Goal: Task Accomplishment & Management: Complete application form

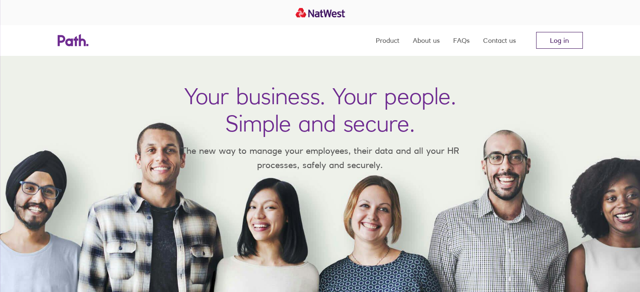
click at [557, 37] on link "Log in" at bounding box center [559, 40] width 47 height 17
click at [545, 41] on link "Log in" at bounding box center [559, 40] width 47 height 17
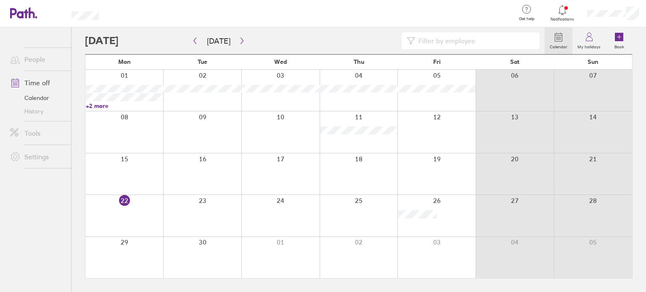
click at [565, 12] on icon at bounding box center [561, 10] width 7 height 10
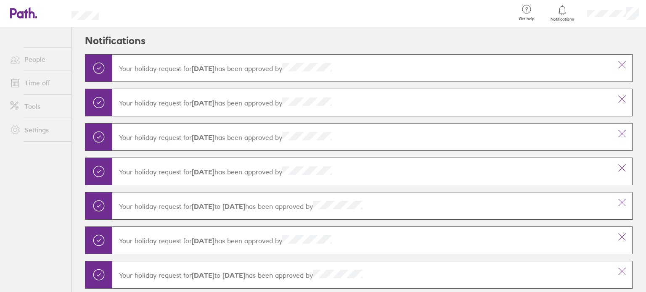
click at [565, 12] on icon at bounding box center [561, 10] width 7 height 10
click at [567, 10] on div at bounding box center [562, 10] width 27 height 12
click at [44, 82] on link "Time off" at bounding box center [37, 82] width 68 height 17
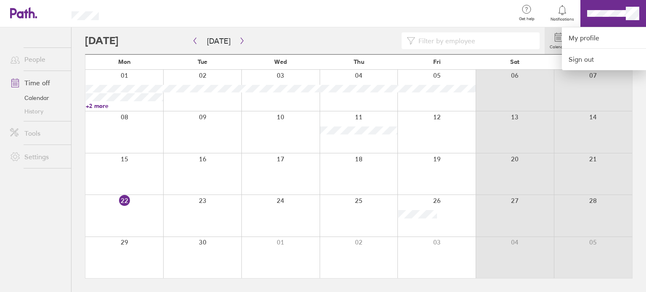
click at [272, 30] on div at bounding box center [323, 146] width 646 height 292
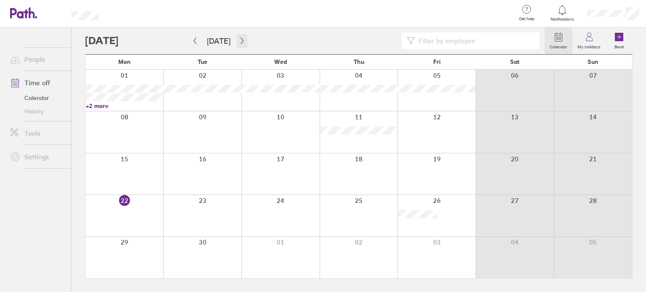
click at [241, 40] on icon "button" at bounding box center [242, 41] width 3 height 6
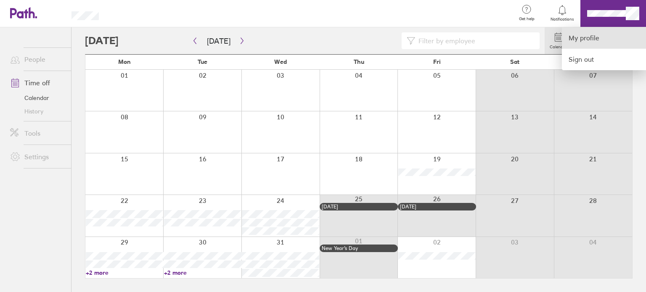
click at [598, 35] on link "My profile" at bounding box center [604, 37] width 84 height 21
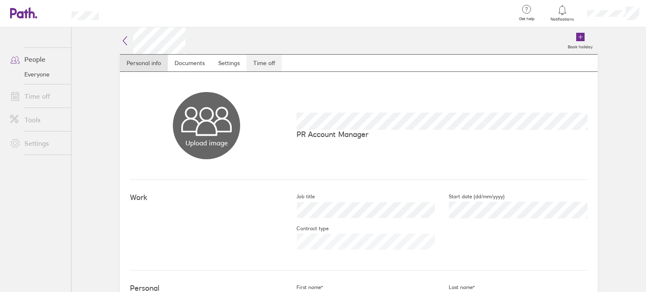
click at [266, 66] on link "Time off" at bounding box center [263, 63] width 35 height 17
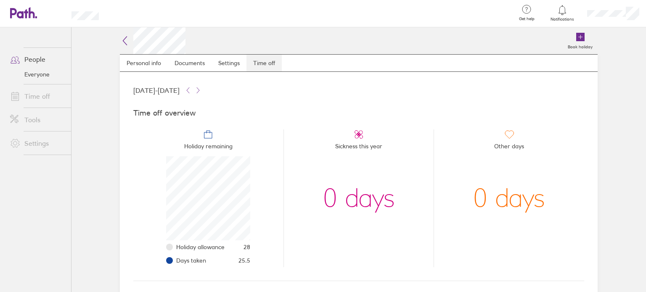
scroll to position [84, 84]
click at [44, 103] on link "Time off" at bounding box center [37, 96] width 68 height 17
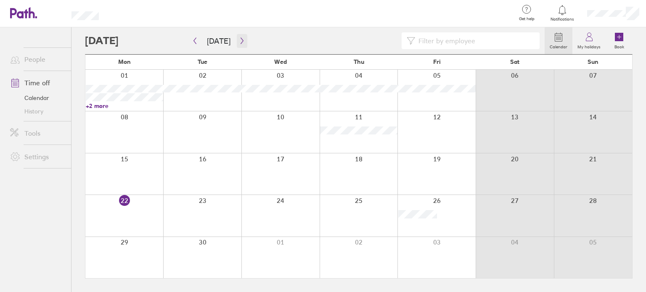
click at [239, 40] on icon "button" at bounding box center [242, 40] width 6 height 7
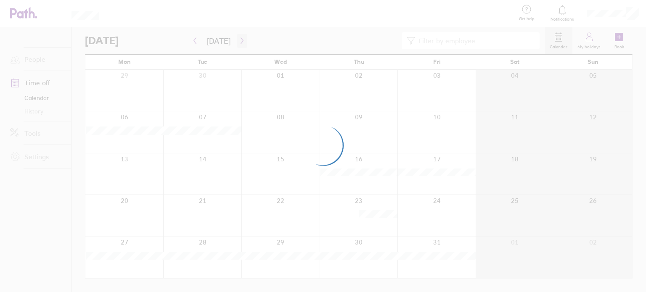
click at [238, 40] on div at bounding box center [323, 146] width 646 height 292
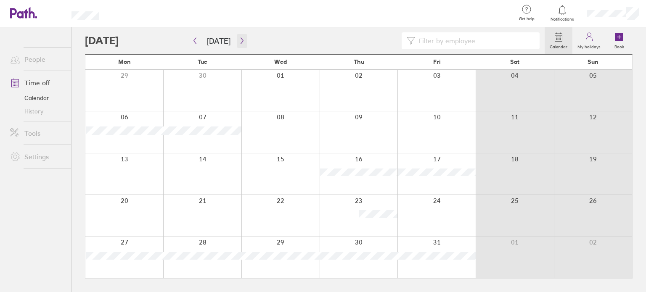
click at [241, 38] on icon "button" at bounding box center [242, 40] width 6 height 7
click at [237, 43] on button "button" at bounding box center [242, 41] width 11 height 14
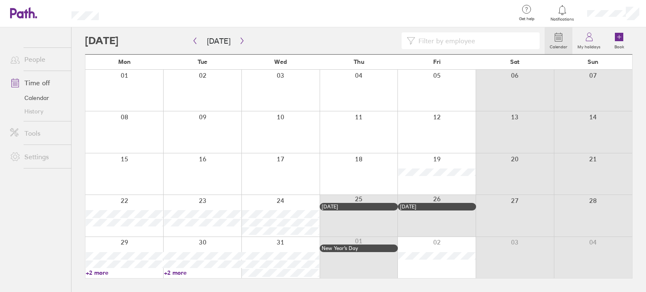
click at [128, 207] on div at bounding box center [124, 215] width 78 height 41
